Goal: Transaction & Acquisition: Purchase product/service

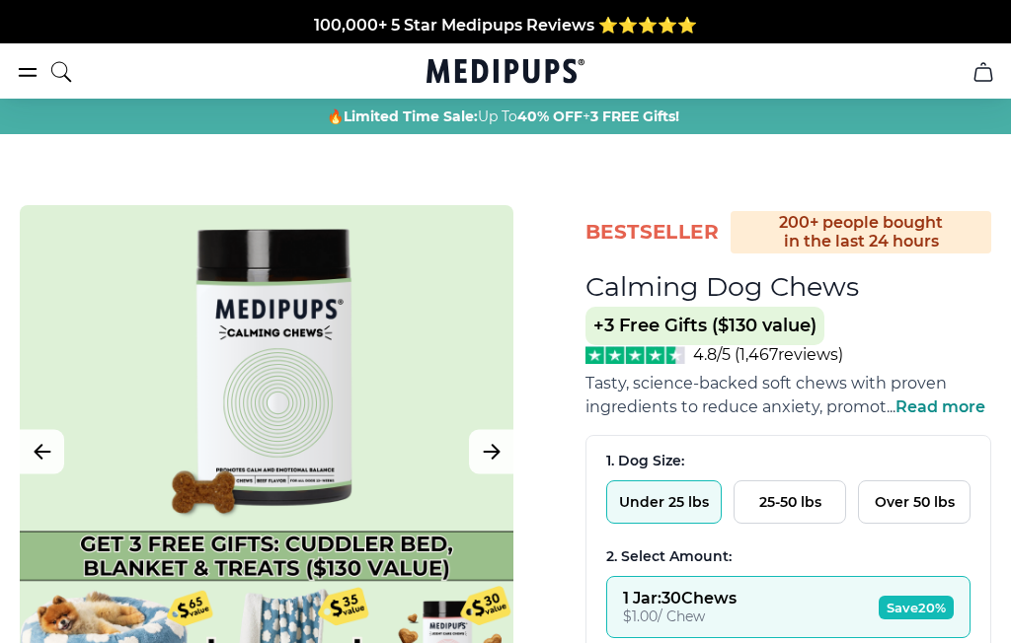
click at [796, 515] on button "25-50 lbs" at bounding box center [789, 502] width 112 height 43
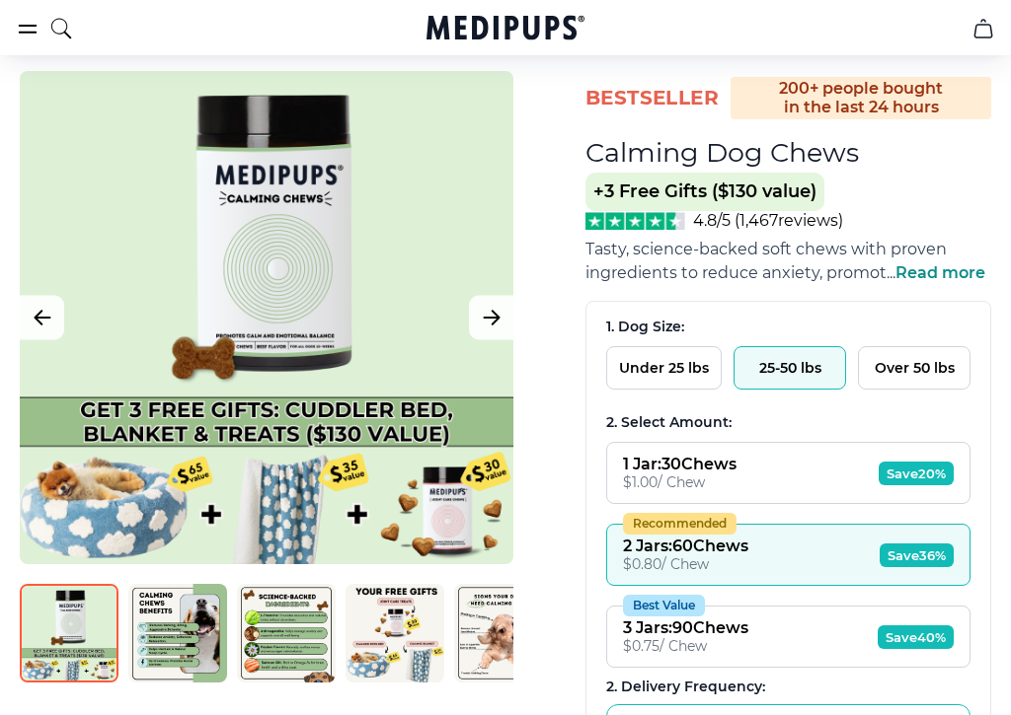
scroll to position [146, 0]
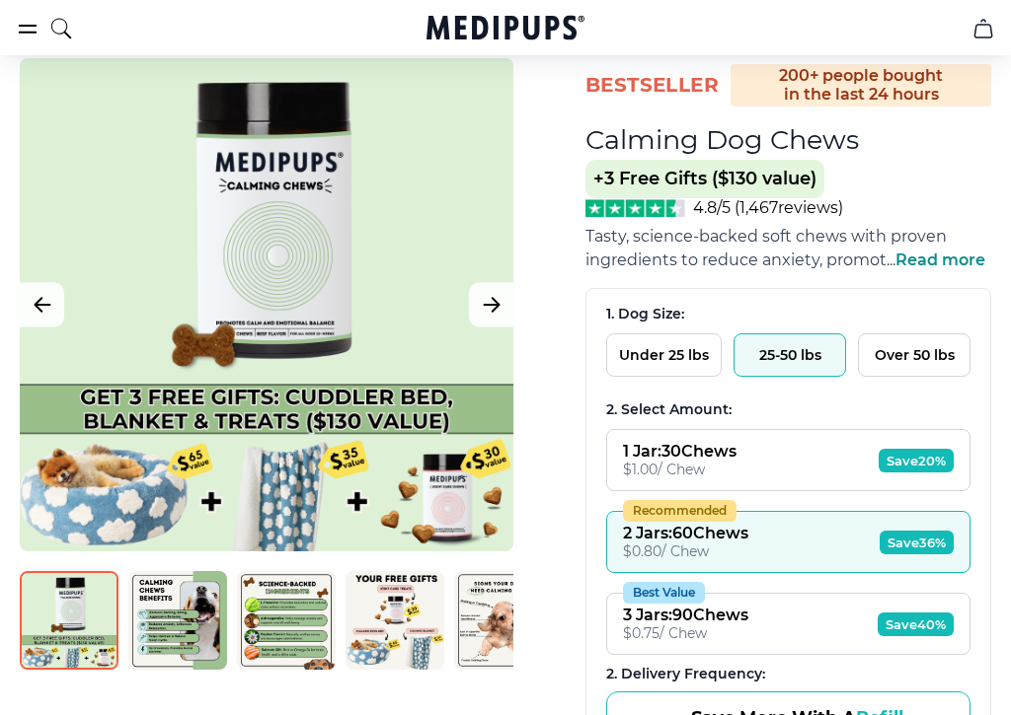
click at [822, 459] on button "1 Jar : 30 Chews $ 1.00 / Chew Save 20%" at bounding box center [788, 461] width 364 height 62
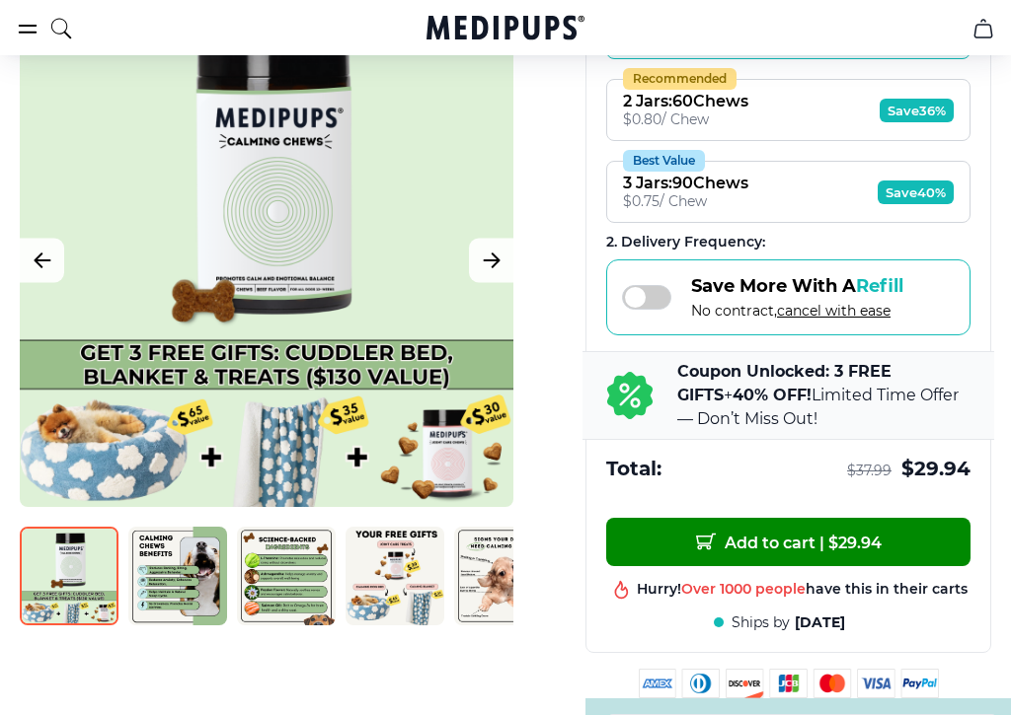
scroll to position [580, 0]
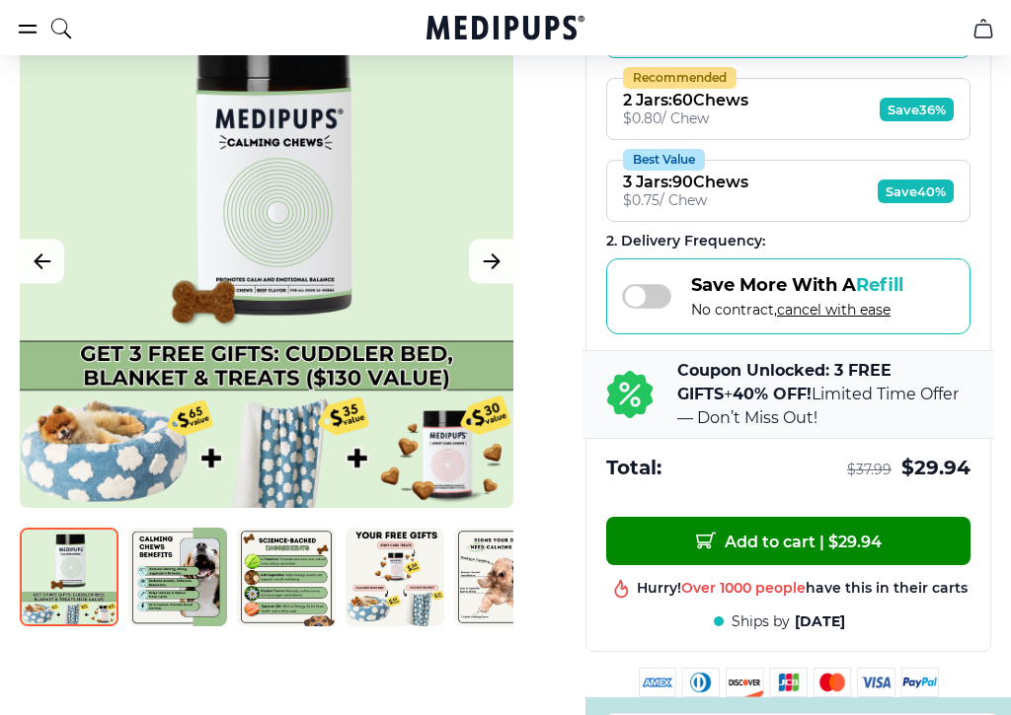
click at [652, 309] on span at bounding box center [646, 296] width 49 height 25
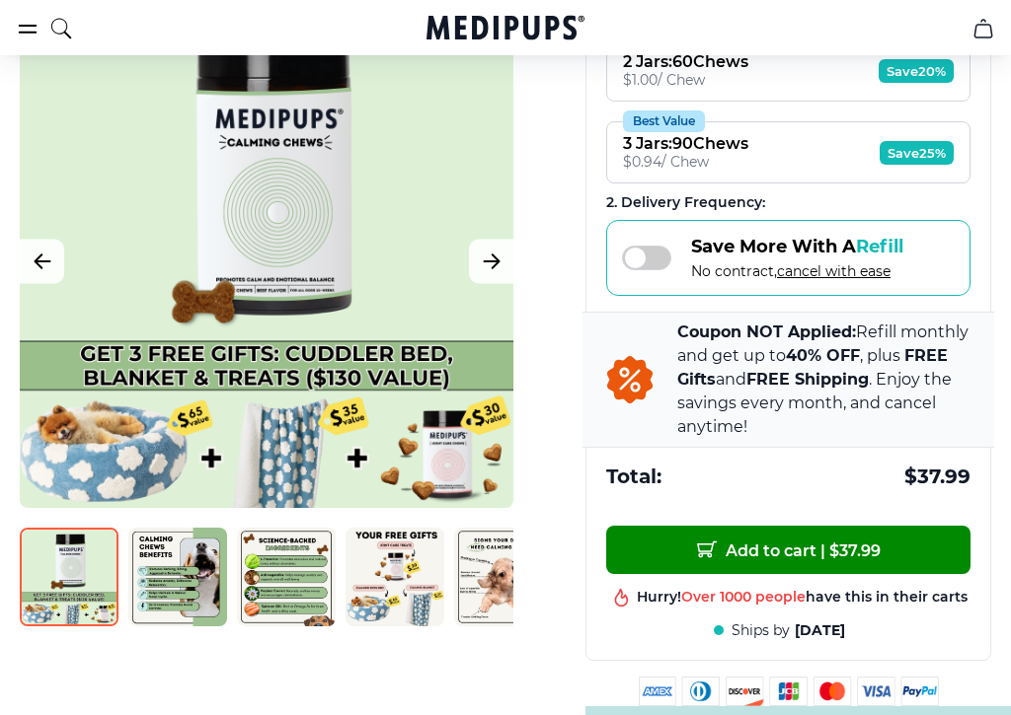
click at [881, 448] on div "Coupon NOT Applied: Refill monthly and get up to 40% OFF , plus FREE Gifts and …" at bounding box center [788, 380] width 412 height 136
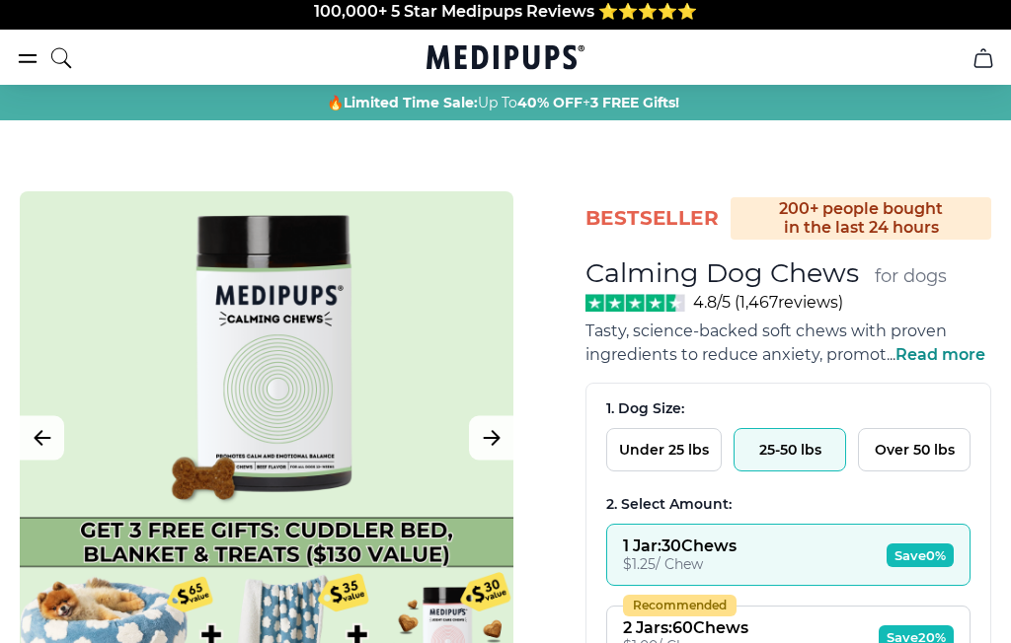
scroll to position [0, 0]
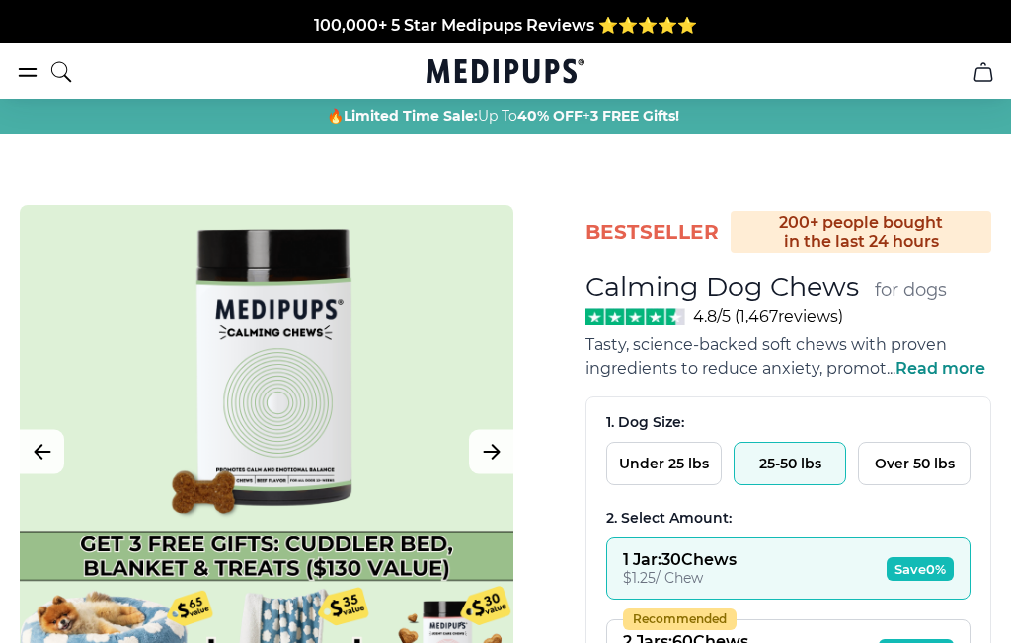
click at [945, 378] on span "Read more" at bounding box center [940, 368] width 90 height 19
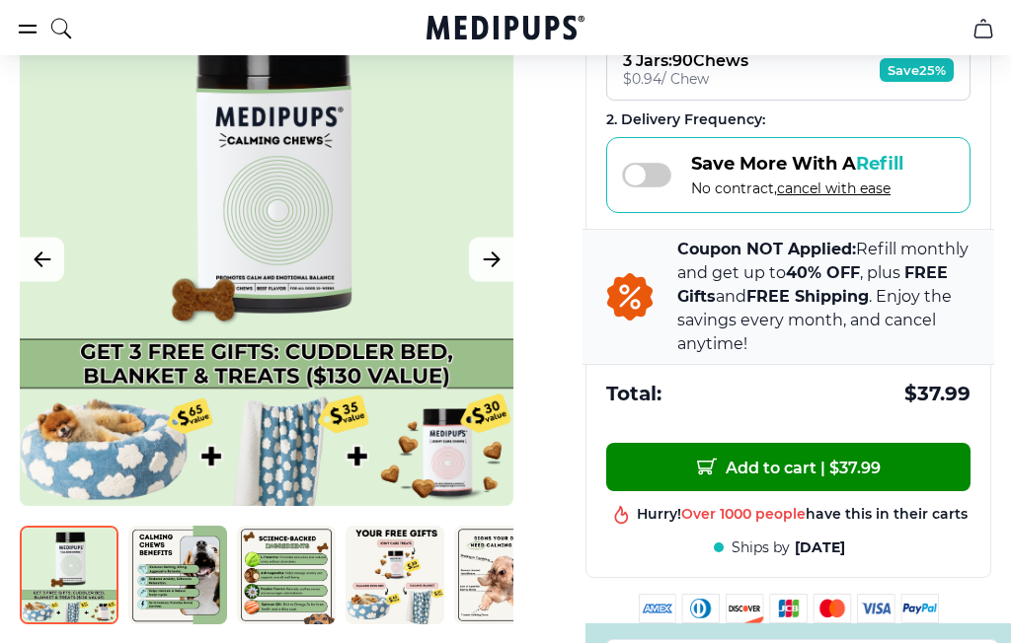
scroll to position [730, 0]
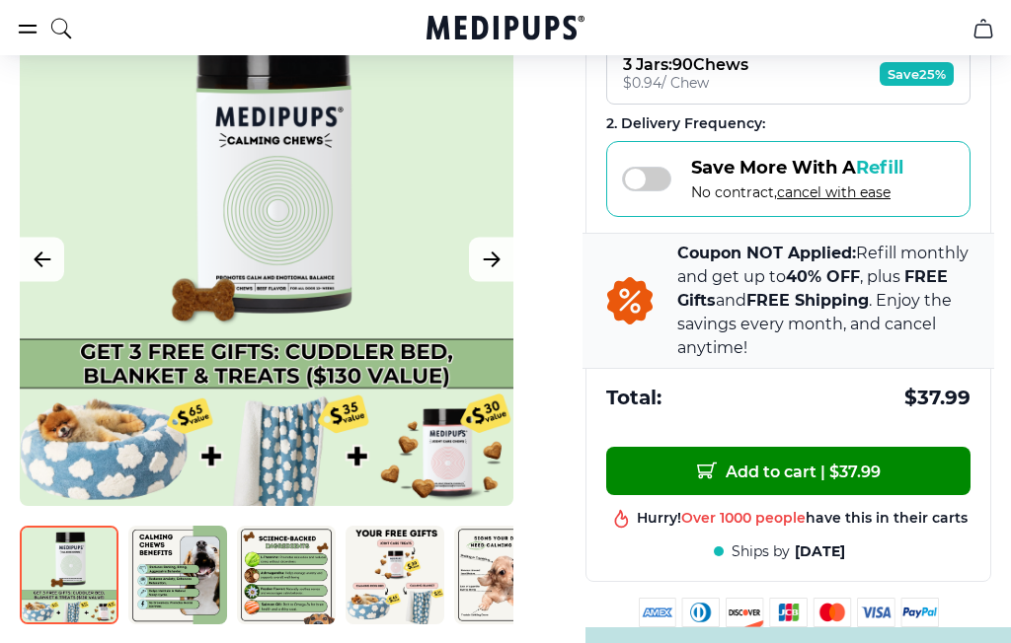
click at [864, 481] on span "Add to cart | $ 37.99" at bounding box center [789, 471] width 184 height 21
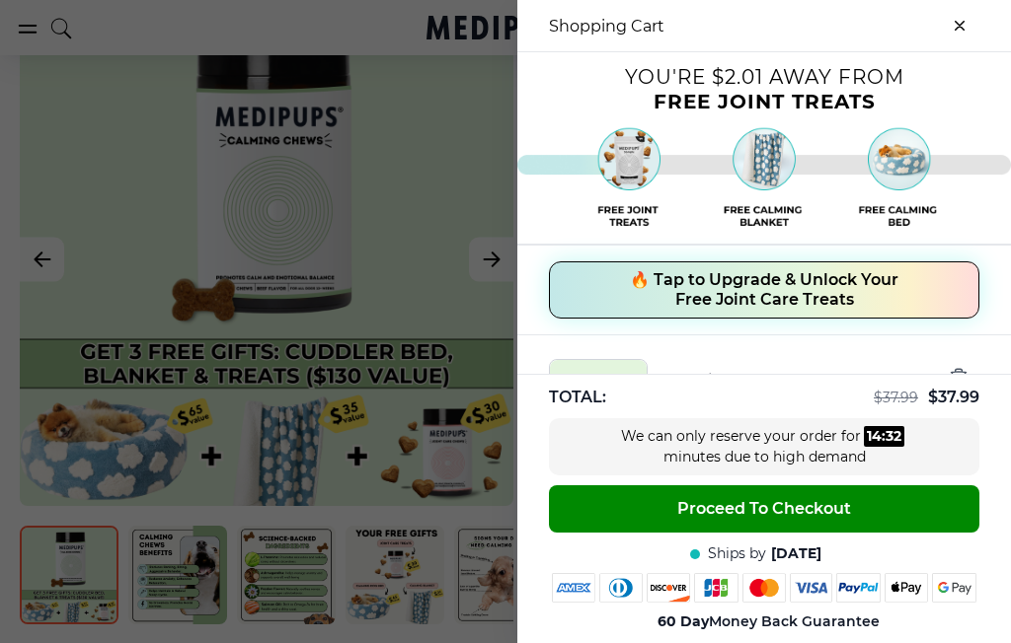
click at [936, 504] on button "Proceed To Checkout" at bounding box center [764, 509] width 430 height 47
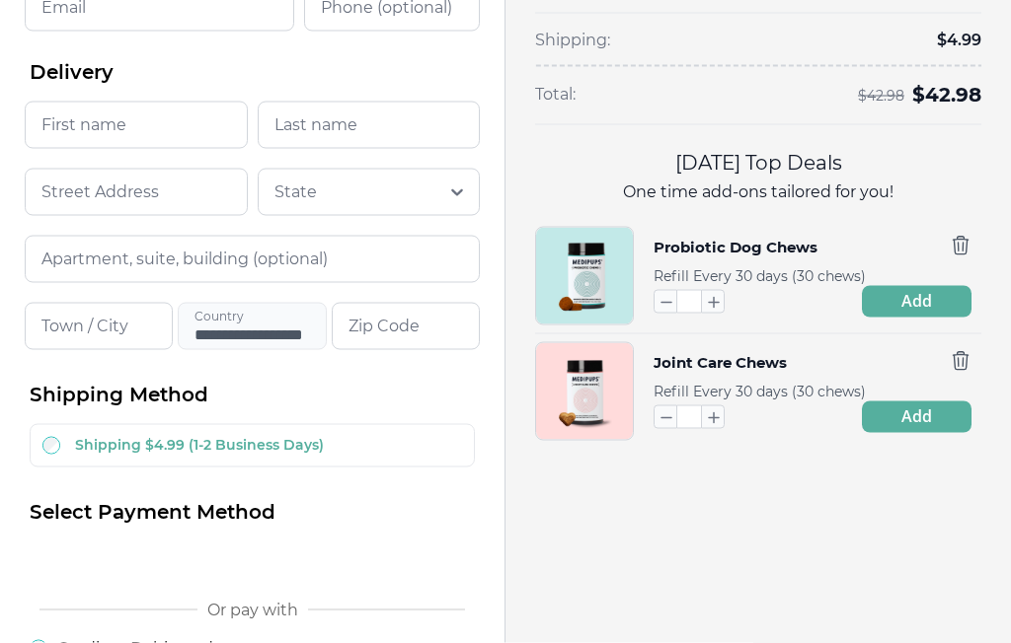
scroll to position [231, 0]
click at [963, 236] on icon "button" at bounding box center [959, 245] width 15 height 18
click at [963, 351] on icon "button" at bounding box center [959, 360] width 15 height 18
click at [663, 406] on icon "button" at bounding box center [665, 417] width 22 height 22
click at [661, 409] on icon "button" at bounding box center [665, 417] width 22 height 22
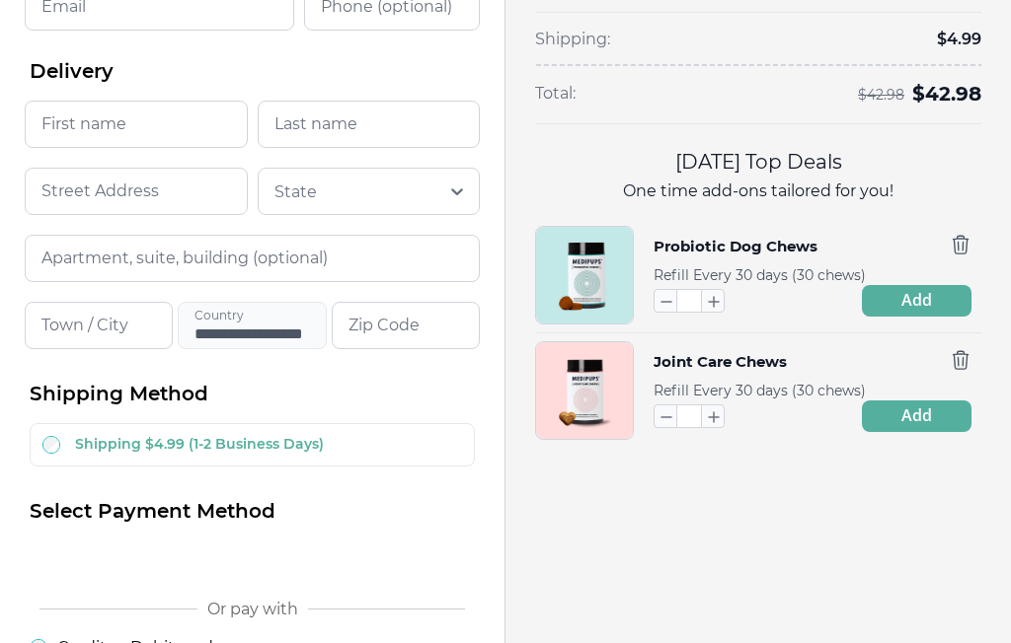
click at [659, 408] on icon "button" at bounding box center [665, 417] width 22 height 22
click at [677, 405] on input "*" at bounding box center [689, 417] width 24 height 24
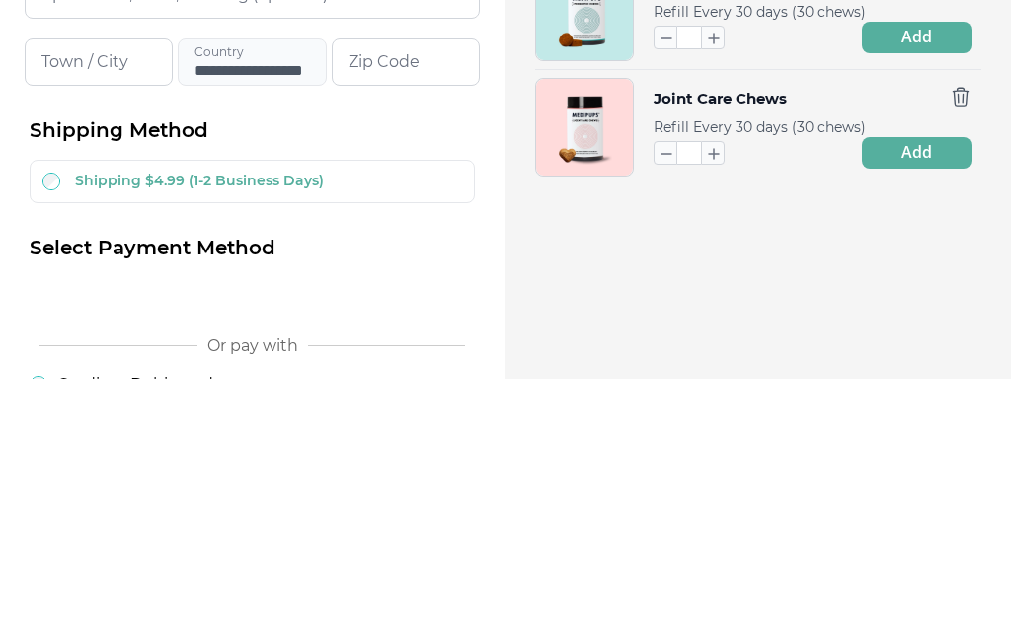
click at [704, 407] on icon "button" at bounding box center [713, 418] width 22 height 22
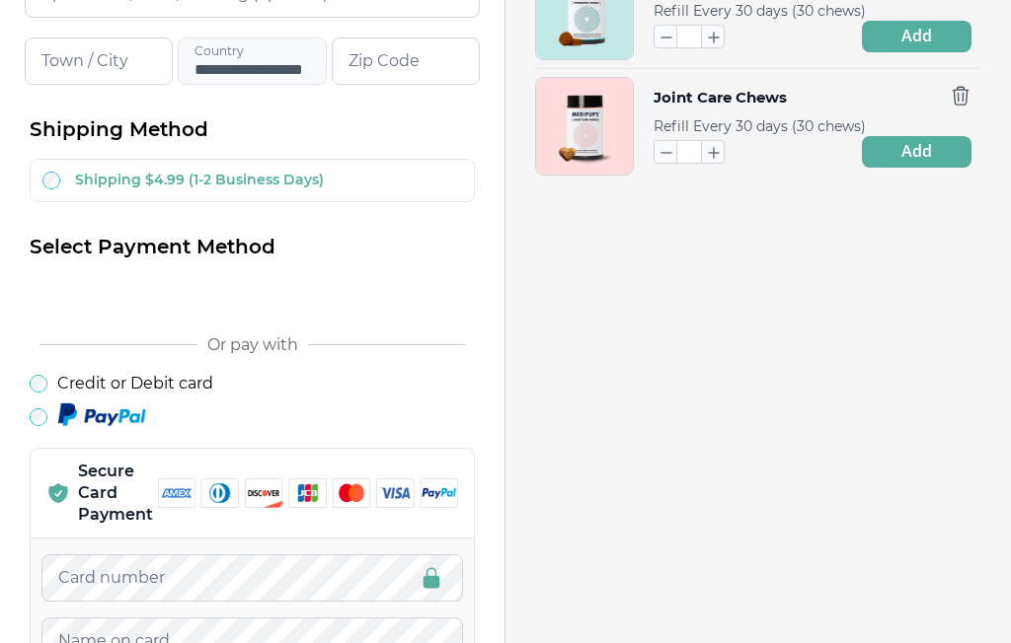
click at [664, 141] on icon "button" at bounding box center [665, 152] width 22 height 22
type input "*"
click at [672, 141] on icon "button" at bounding box center [665, 152] width 22 height 22
click at [675, 141] on icon "button" at bounding box center [665, 152] width 22 height 22
click at [664, 153] on icon "button" at bounding box center [666, 153] width 10 height 0
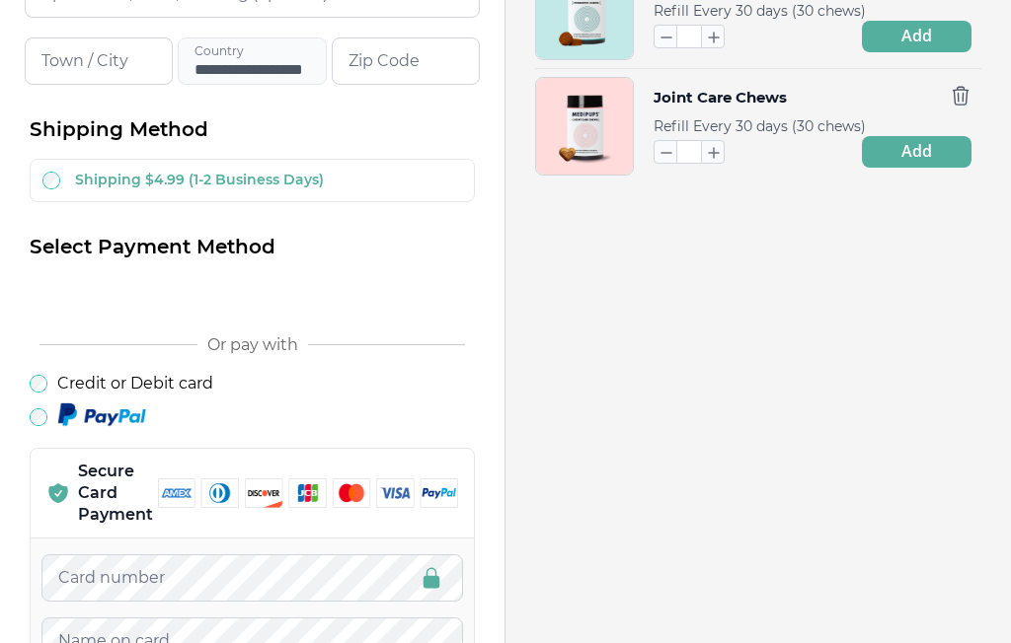
click at [673, 141] on icon "button" at bounding box center [665, 152] width 22 height 22
click at [680, 140] on input "*" at bounding box center [689, 152] width 24 height 24
click at [664, 144] on icon "button" at bounding box center [665, 153] width 22 height 22
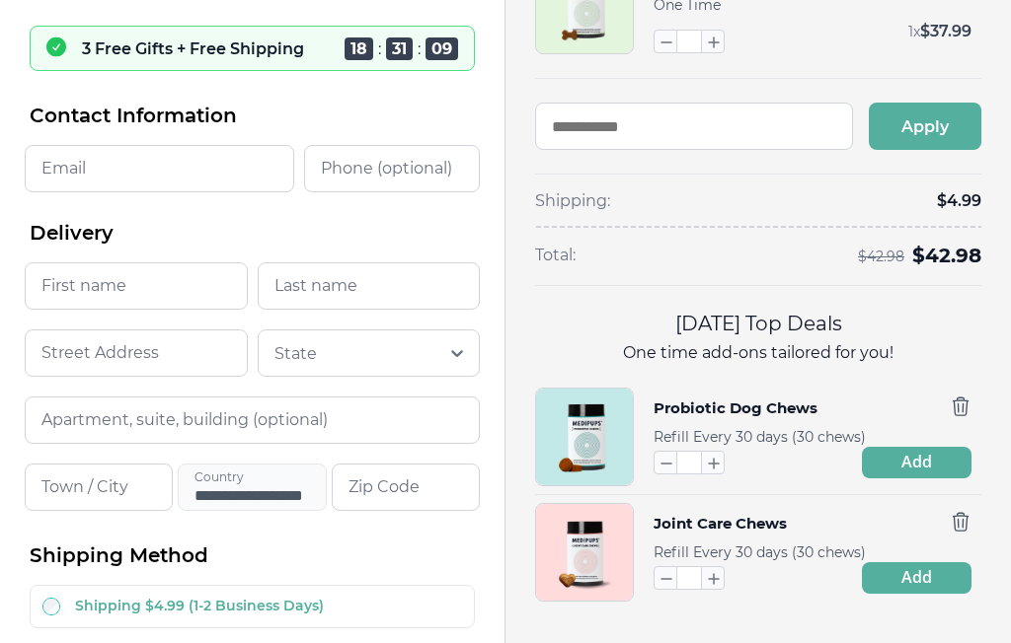
scroll to position [0, 0]
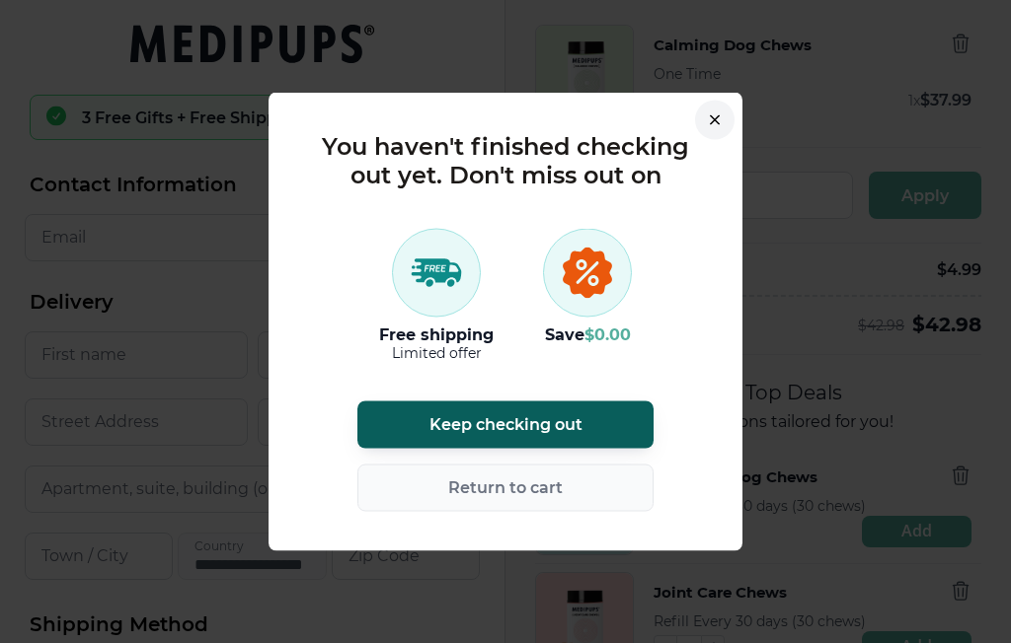
click at [593, 282] on icon at bounding box center [587, 272] width 17 height 21
click at [599, 265] on icon at bounding box center [586, 272] width 49 height 51
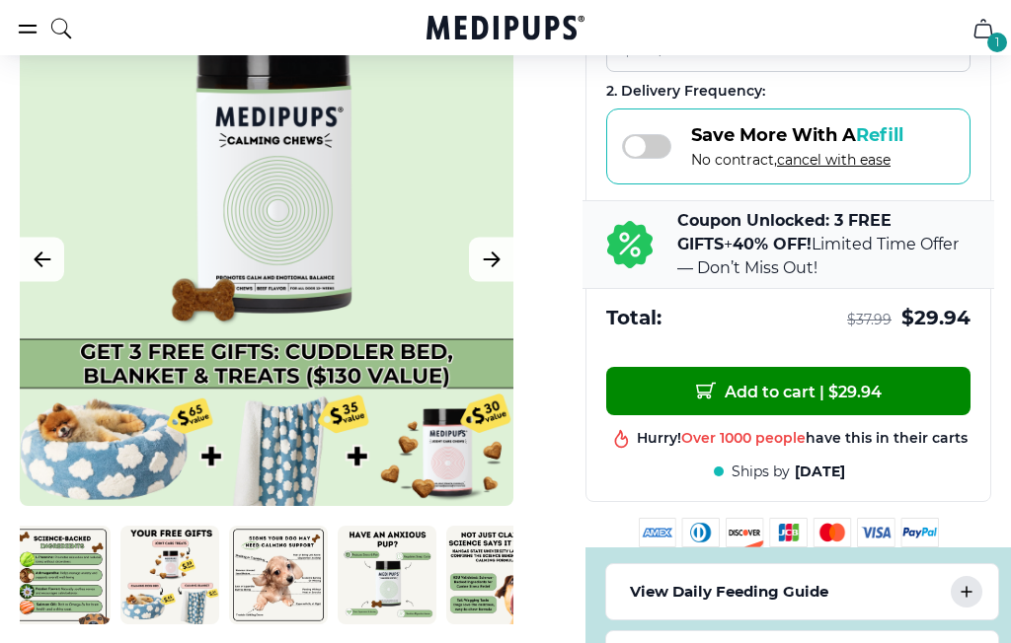
scroll to position [0, 221]
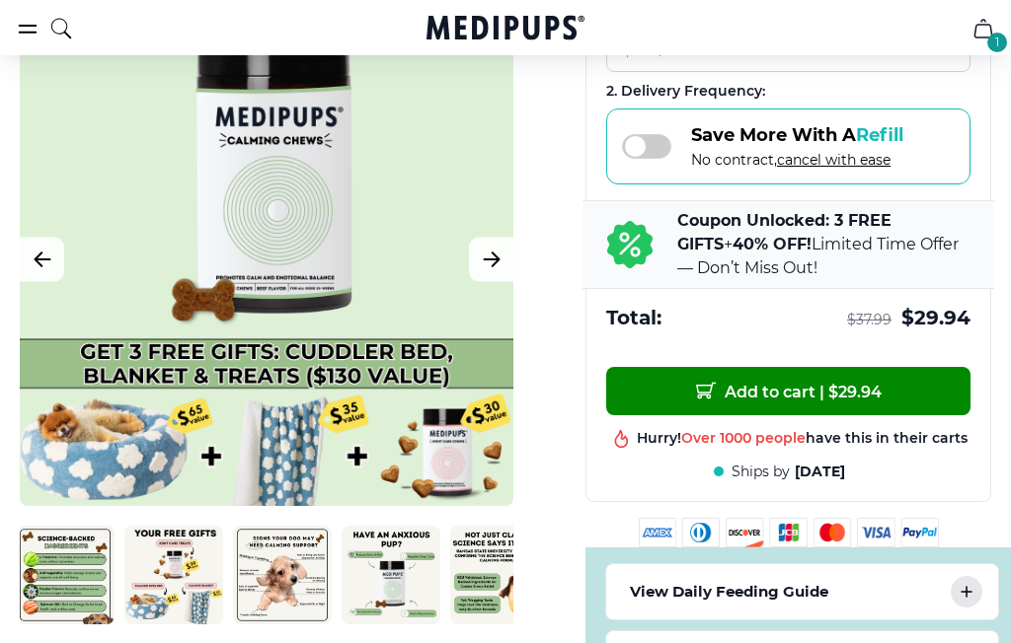
click at [148, 567] on img at bounding box center [173, 575] width 99 height 99
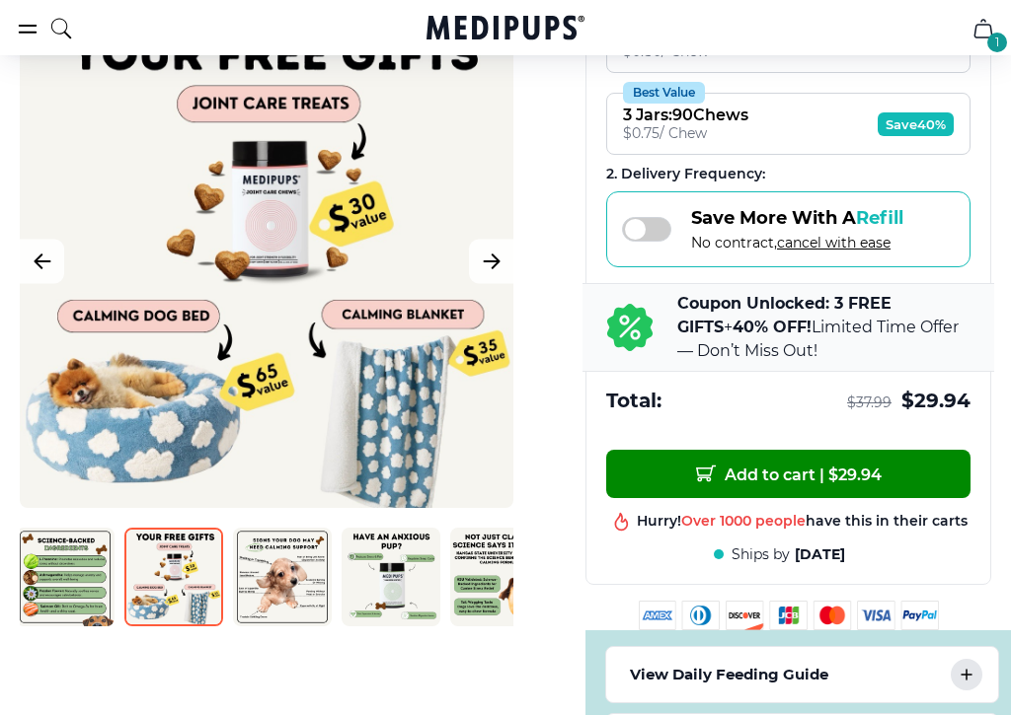
scroll to position [670, 0]
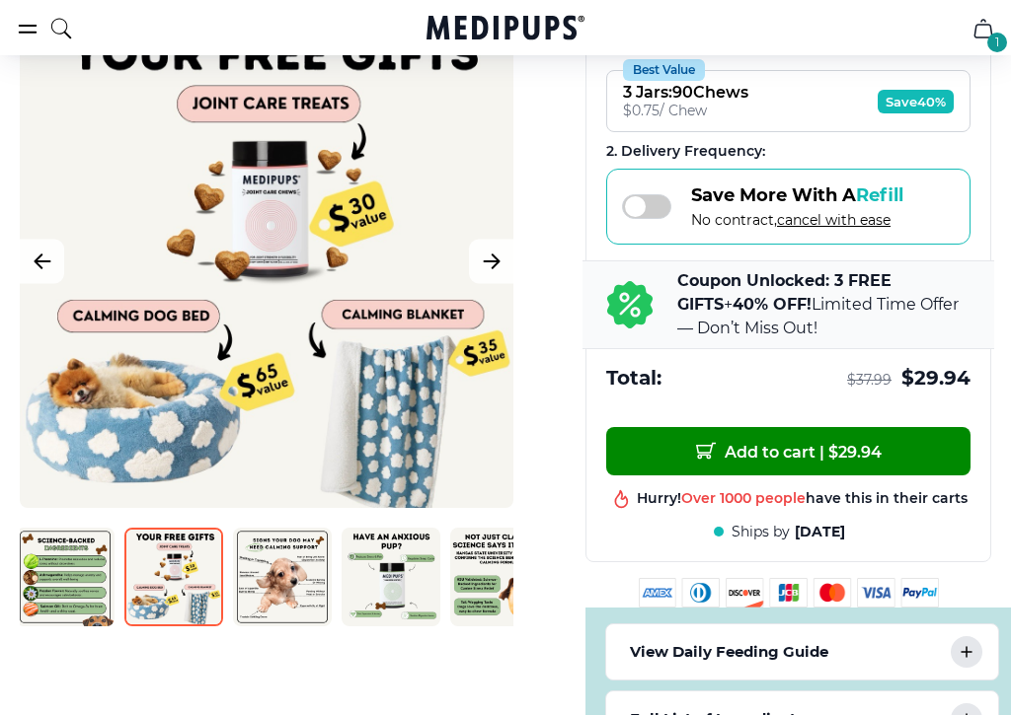
click at [265, 585] on img at bounding box center [282, 577] width 99 height 99
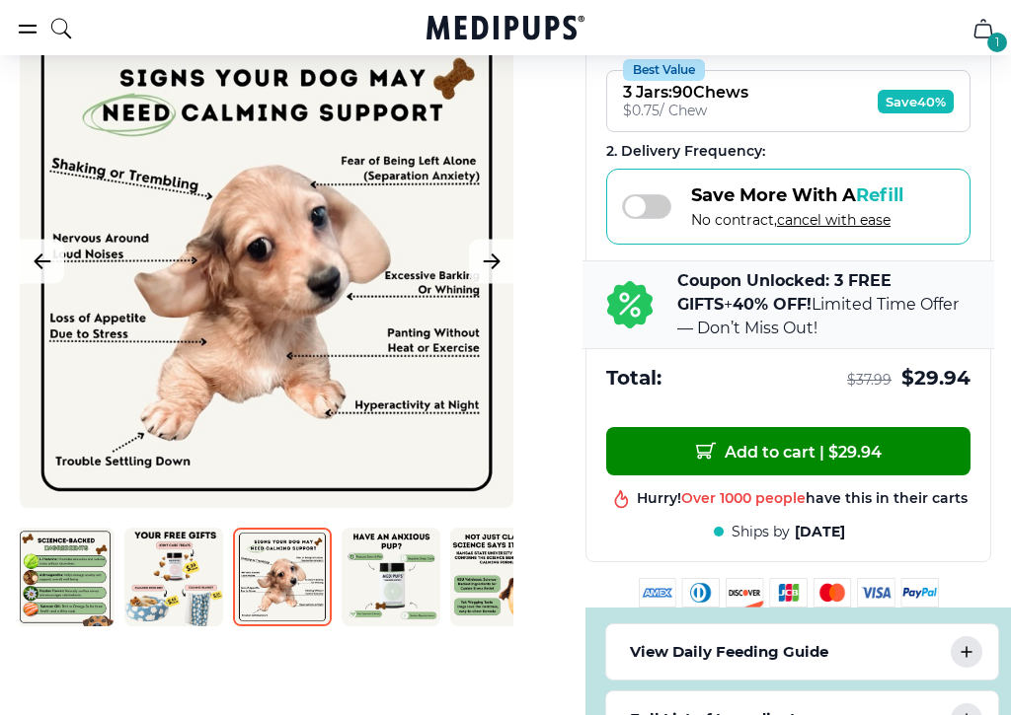
click at [378, 578] on img at bounding box center [390, 577] width 99 height 99
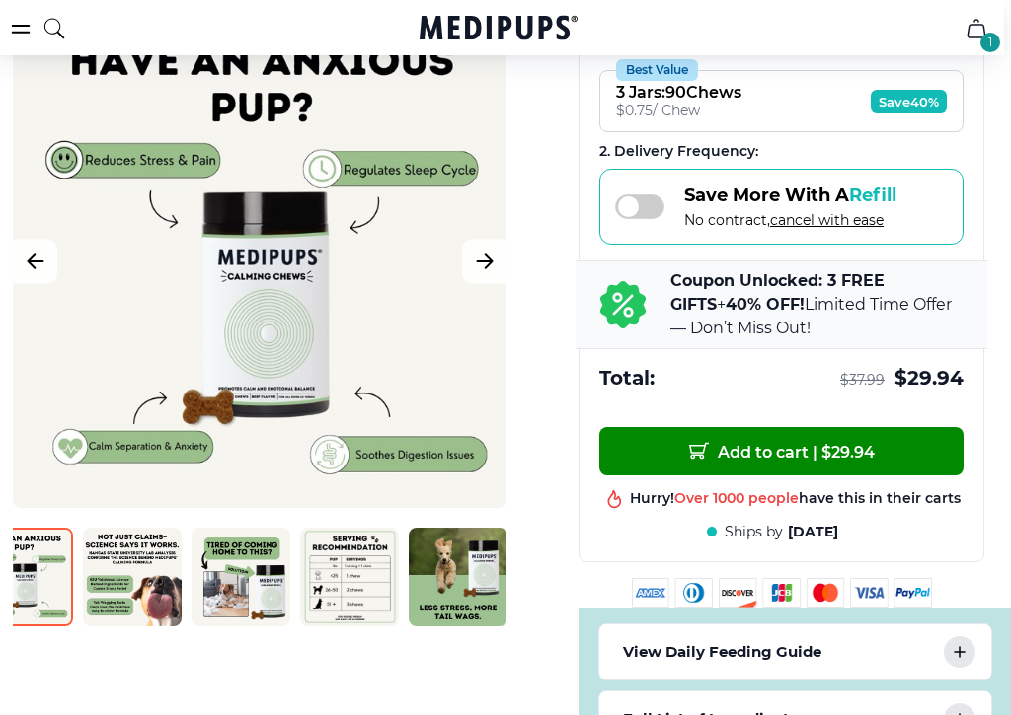
scroll to position [0, 582]
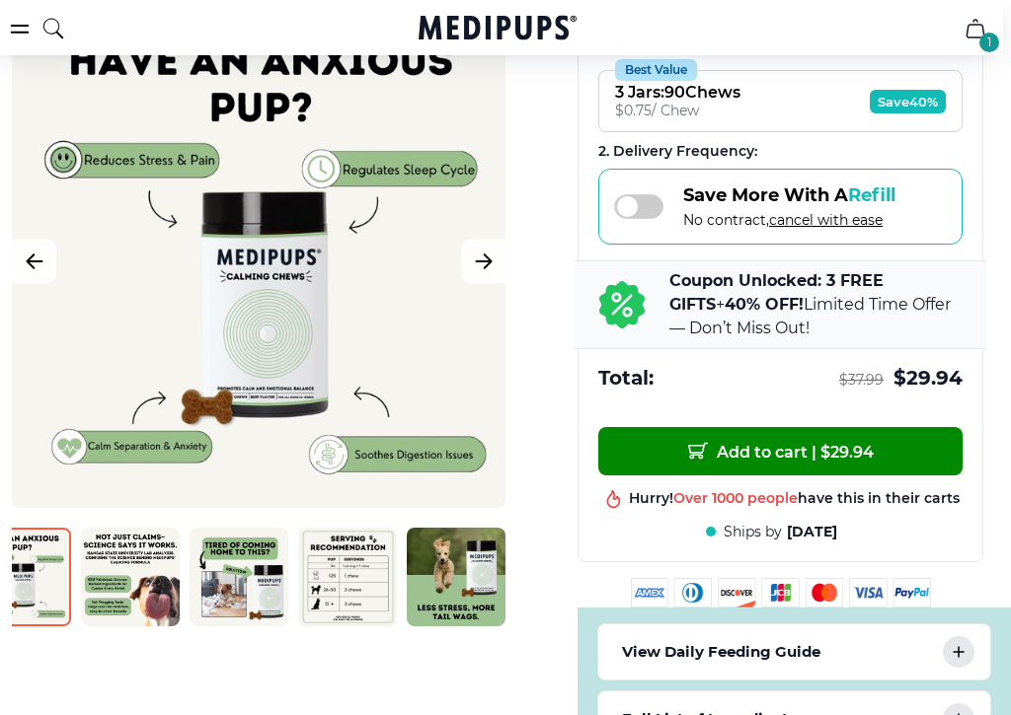
click at [349, 592] on img at bounding box center [347, 577] width 99 height 99
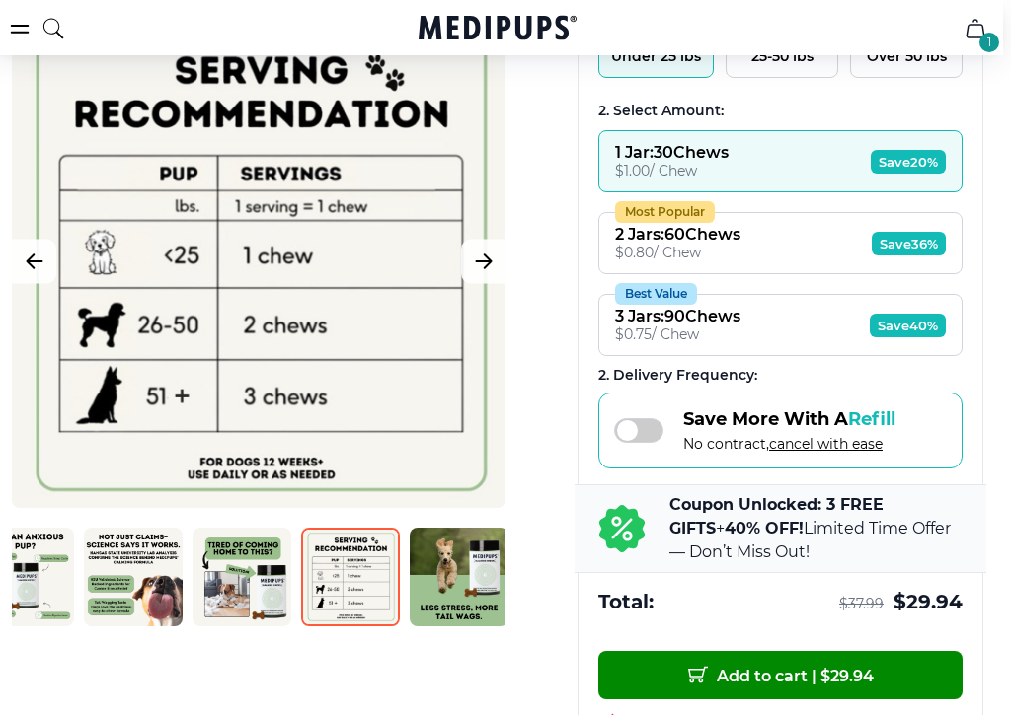
scroll to position [450, 8]
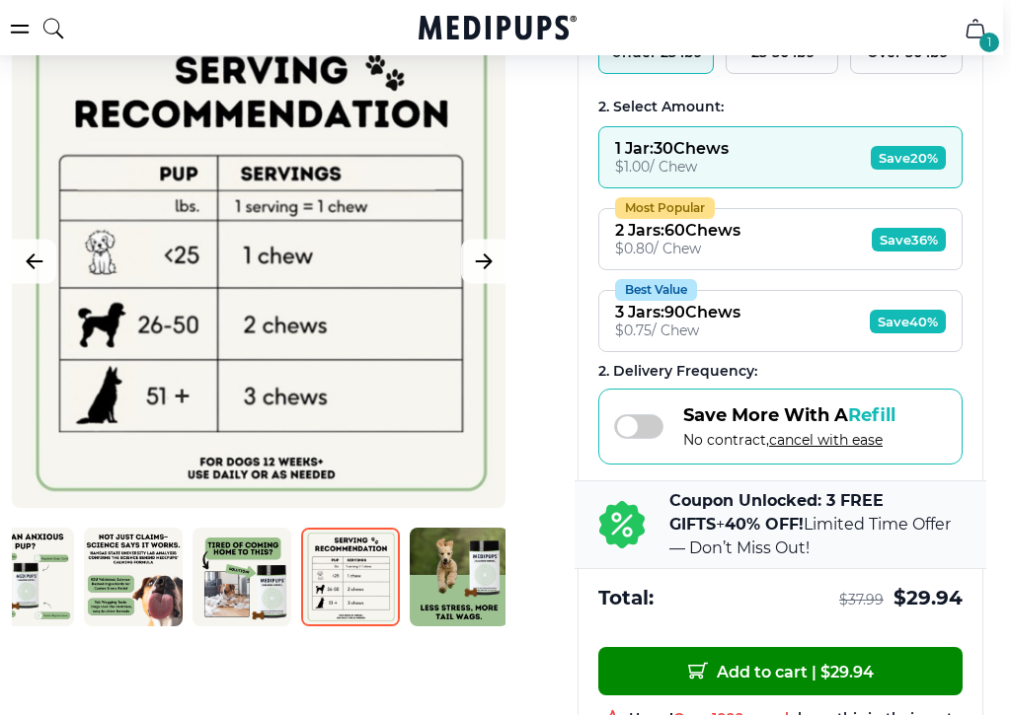
click at [844, 249] on button "Most Popular 2 Jars : 60 Chews $ 0.80 / Chew Save 36%" at bounding box center [780, 239] width 364 height 62
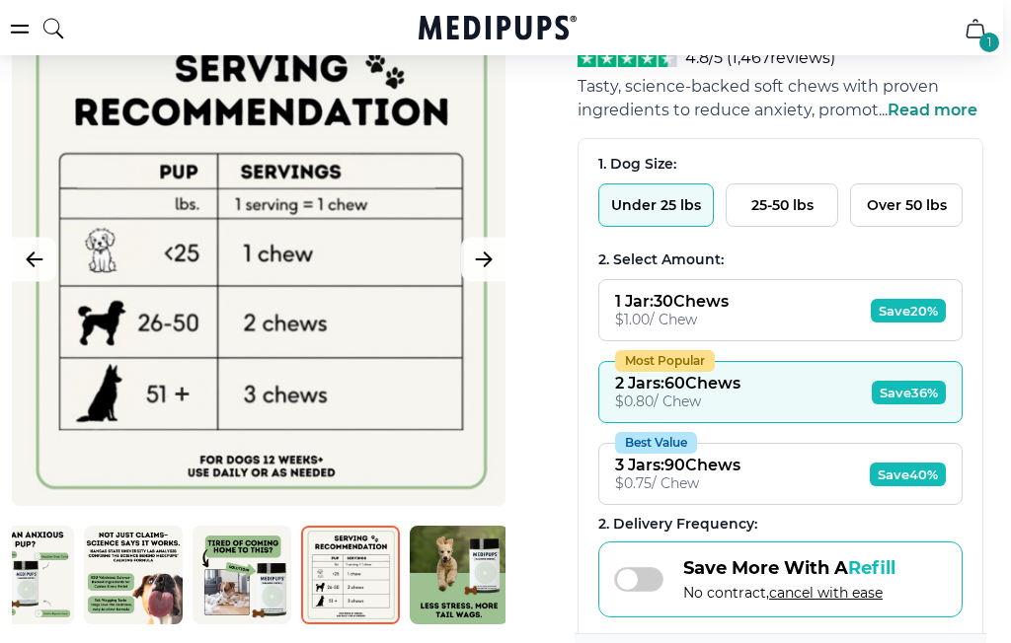
scroll to position [292, 8]
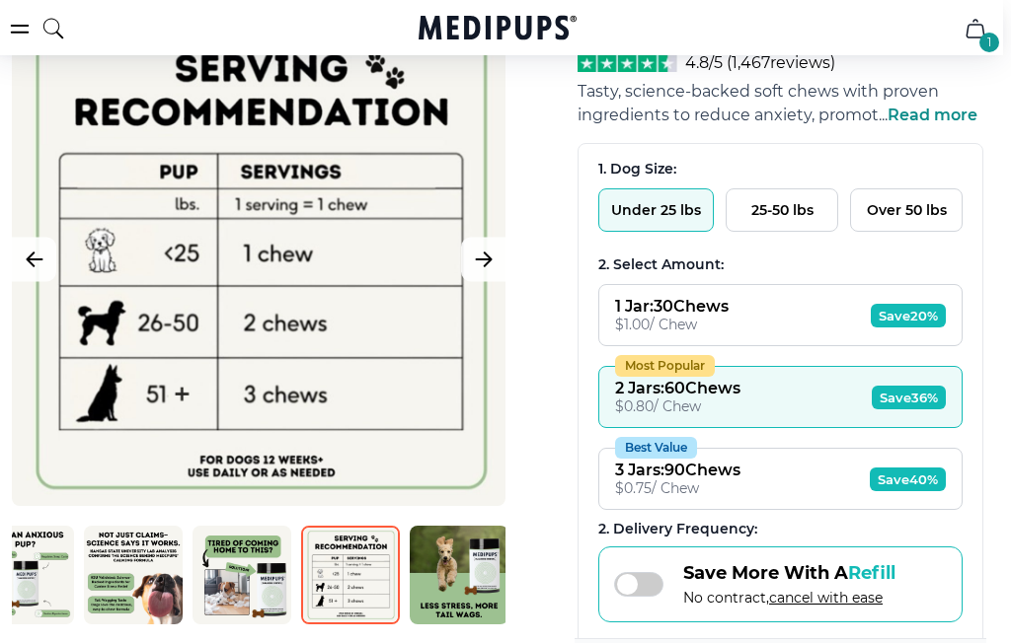
click at [795, 214] on button "25-50 lbs" at bounding box center [781, 209] width 112 height 43
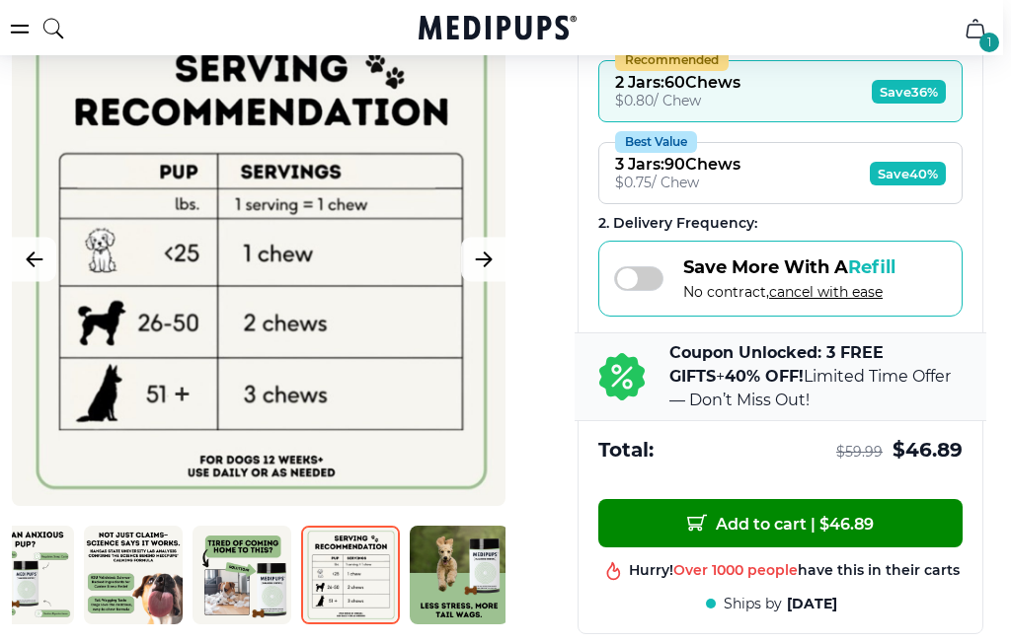
scroll to position [586, 8]
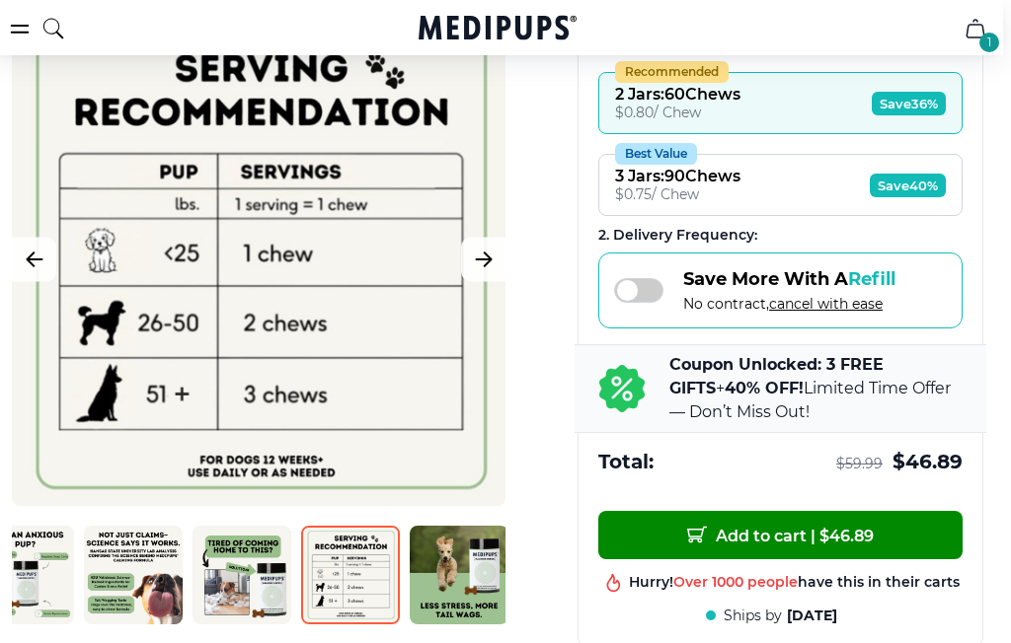
click at [656, 302] on span at bounding box center [638, 290] width 49 height 25
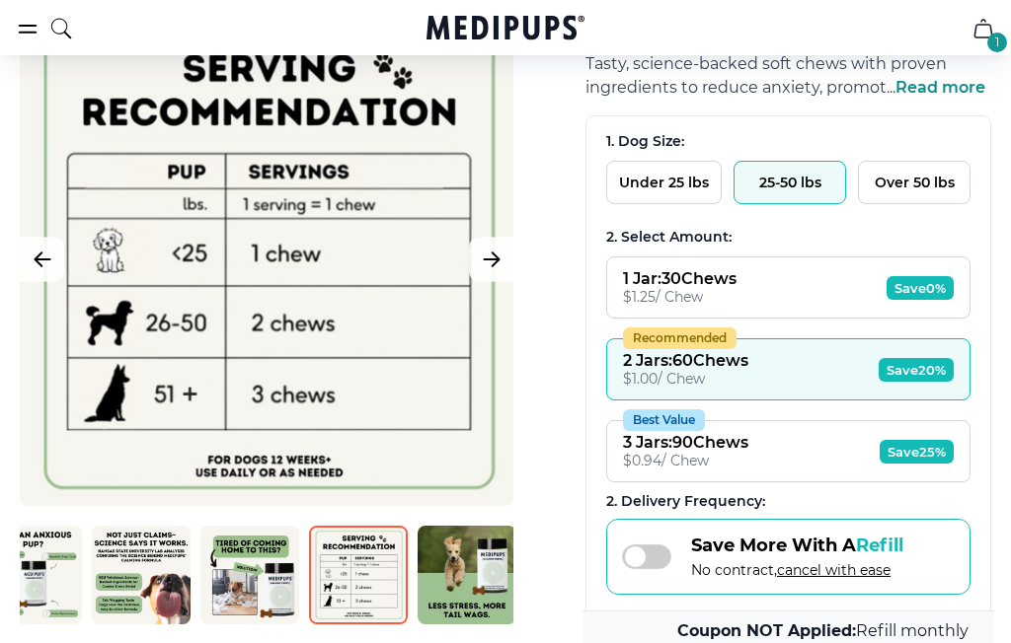
scroll to position [280, 0]
